Goal: Obtain resource: Download file/media

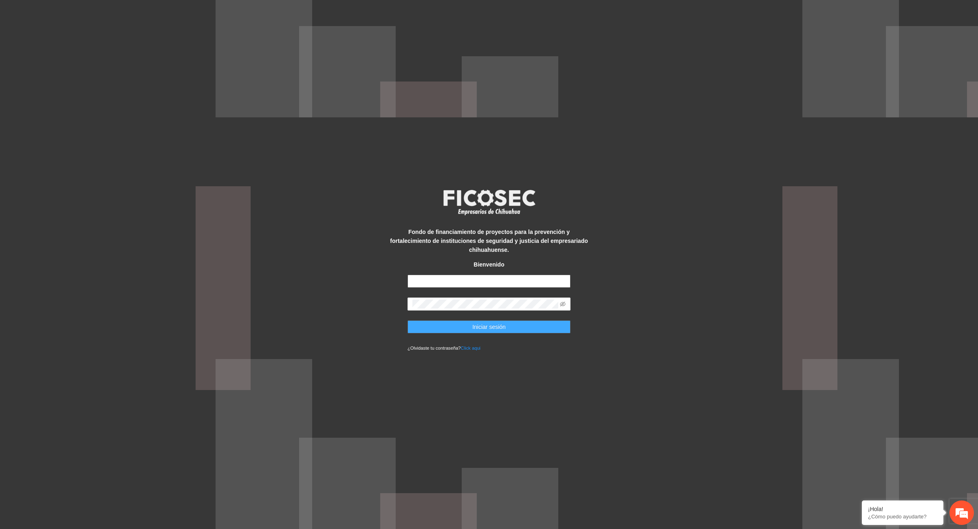
type input "**********"
click at [514, 326] on button "Iniciar sesión" at bounding box center [488, 326] width 163 height 13
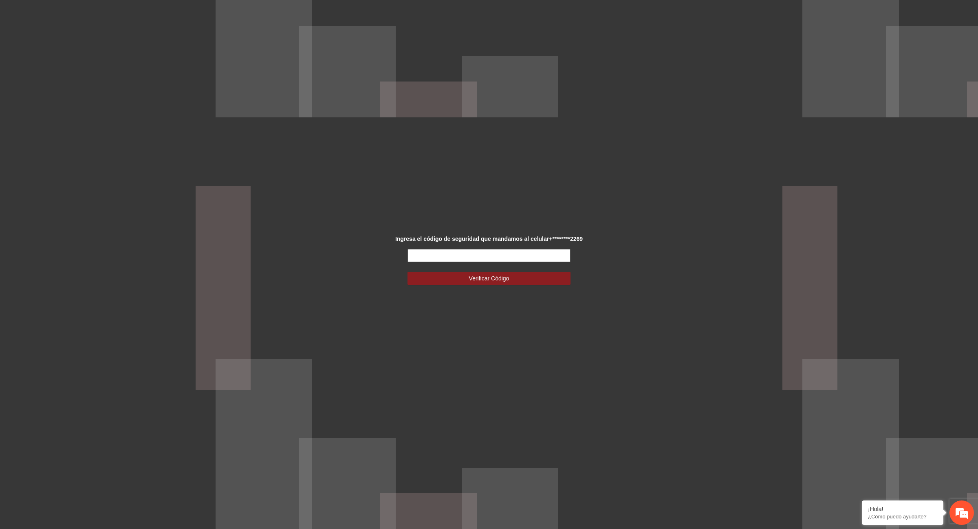
click at [473, 257] on input "text" at bounding box center [488, 255] width 163 height 13
type input "******"
click at [517, 282] on button "Verificar Código" at bounding box center [488, 278] width 163 height 13
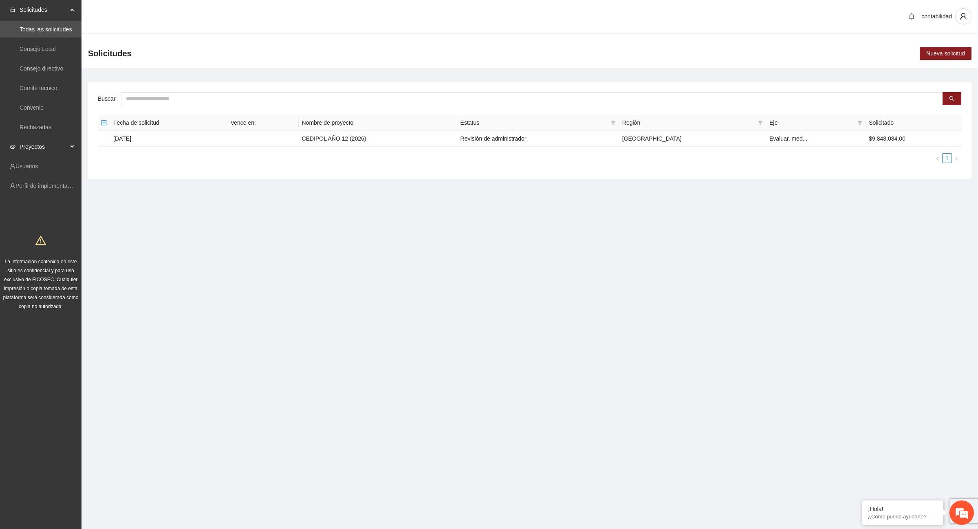
click at [33, 147] on span "Proyectos" at bounding box center [44, 147] width 48 height 16
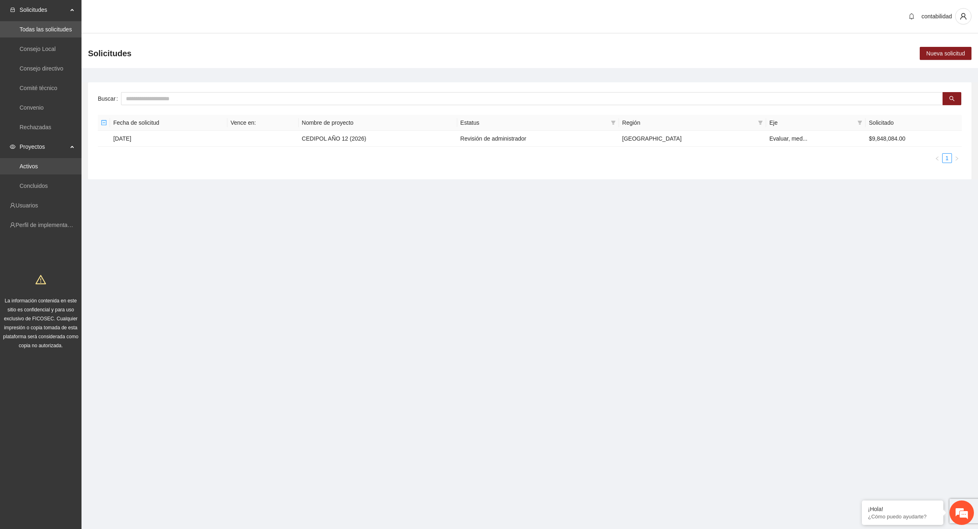
click at [35, 163] on link "Activos" at bounding box center [29, 166] width 18 height 7
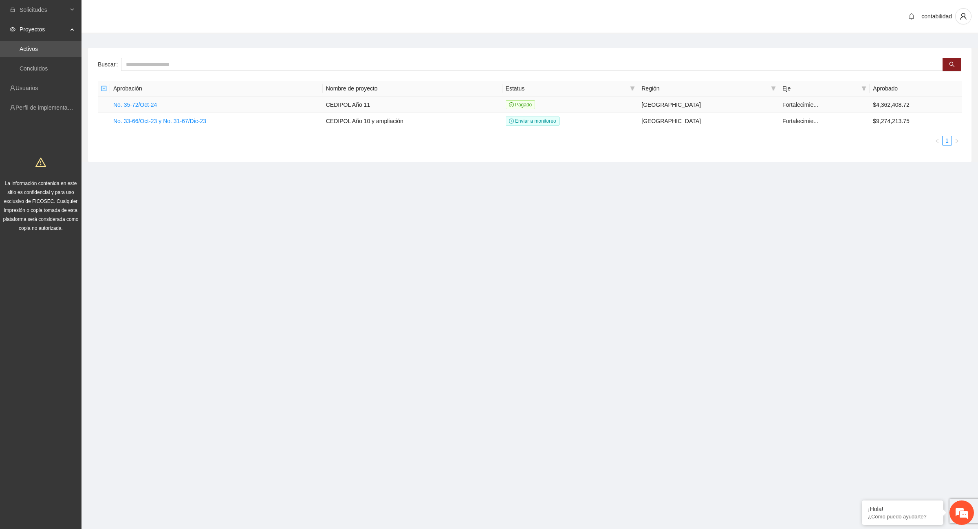
click at [145, 109] on td "No. 35-72/Oct-24" at bounding box center [216, 105] width 213 height 16
click at [144, 105] on link "No. 35-72/Oct-24" at bounding box center [135, 104] width 44 height 7
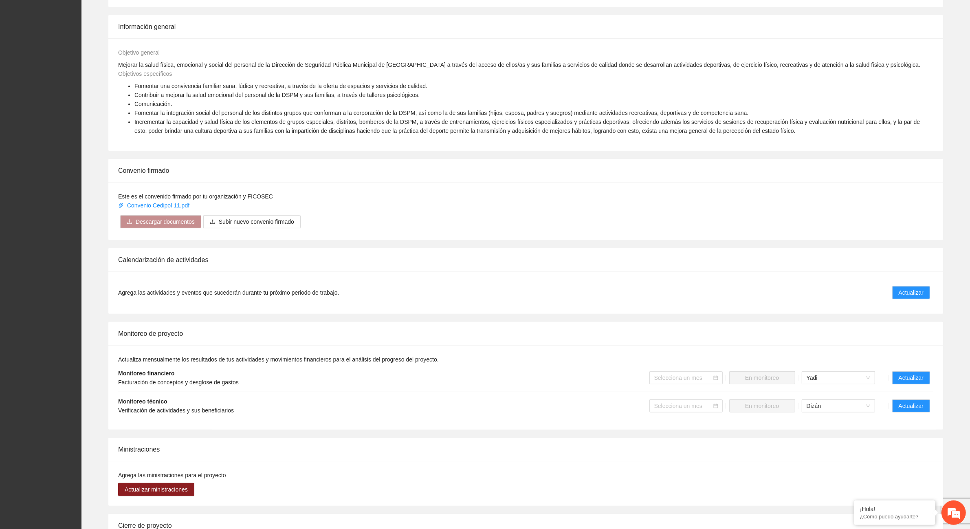
scroll to position [435, 0]
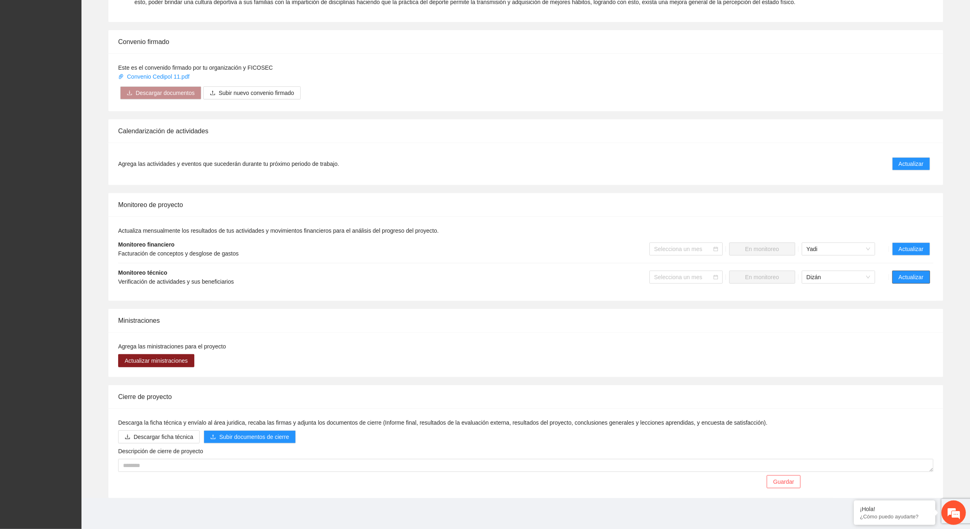
click at [900, 279] on span "Actualizar" at bounding box center [911, 277] width 25 height 9
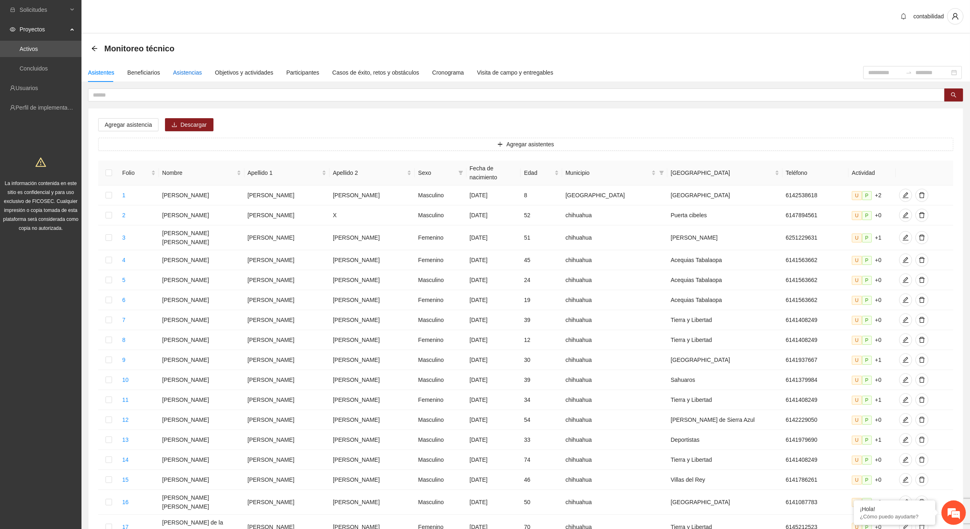
click at [192, 73] on div "Asistencias" at bounding box center [187, 72] width 29 height 9
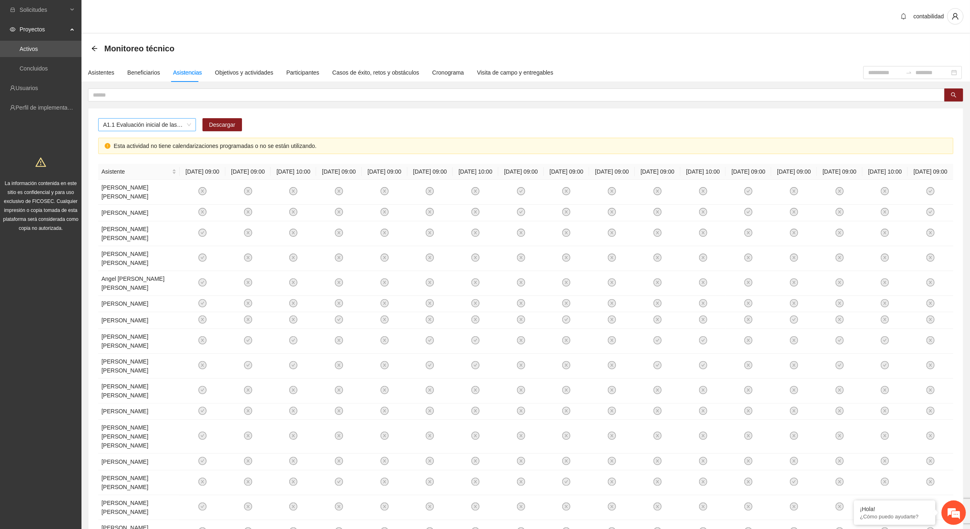
click at [188, 127] on span "A1.1 Evaluación inicial de las capacidades físicas de grupos especiales, distri…" at bounding box center [147, 125] width 88 height 12
click at [151, 180] on div "A1.12 Impartición de acondicionamiento físico" at bounding box center [147, 182] width 88 height 9
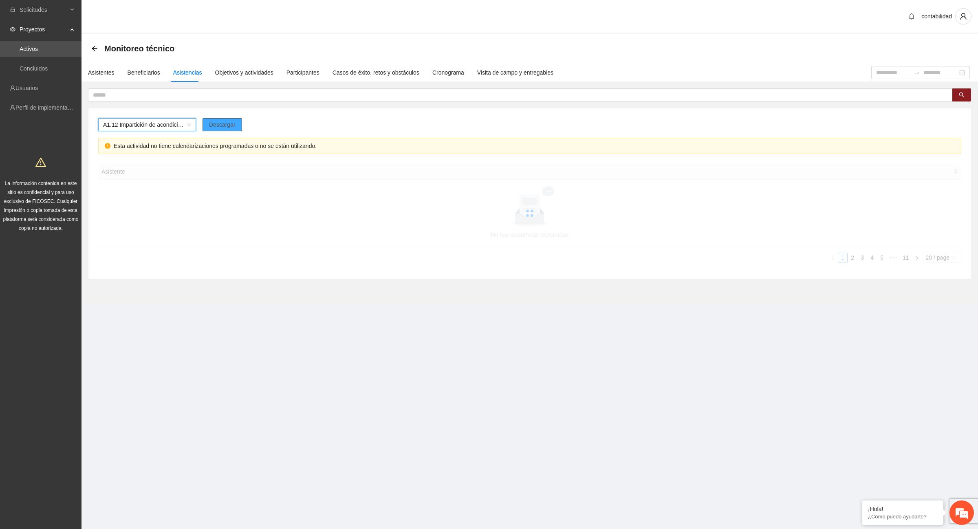
click at [209, 122] on span "Descargar" at bounding box center [222, 124] width 26 height 9
